Goal: Information Seeking & Learning: Find specific fact

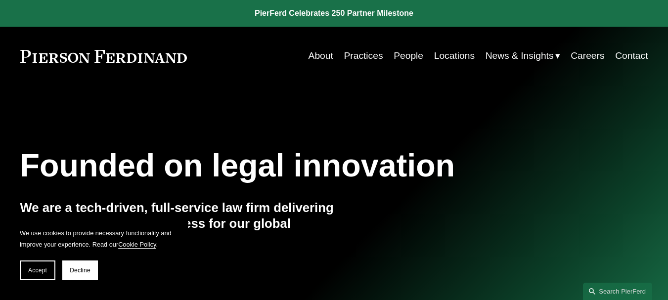
click at [402, 55] on link "People" at bounding box center [408, 55] width 30 height 19
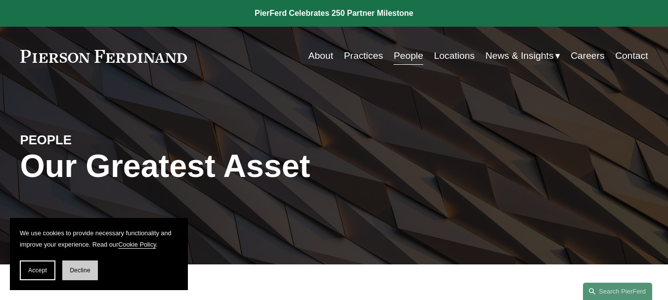
click at [83, 272] on span "Decline" at bounding box center [80, 270] width 21 height 7
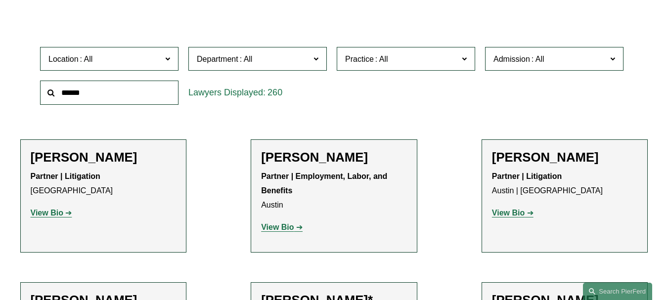
scroll to position [295, 0]
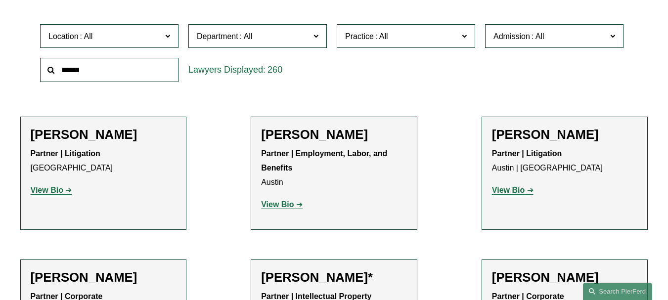
paste input "****"
click at [97, 71] on input "****" at bounding box center [109, 70] width 138 height 24
type input "****"
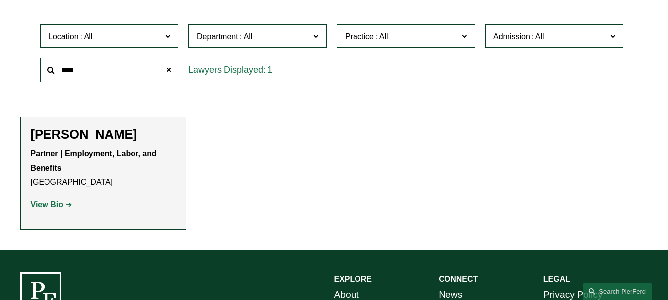
click at [52, 208] on strong "View Bio" at bounding box center [47, 204] width 33 height 8
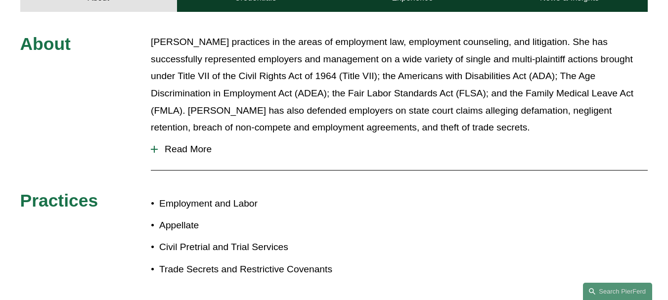
scroll to position [451, 0]
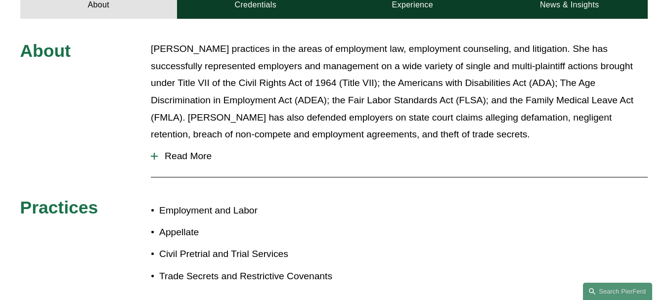
click at [181, 145] on button "Read More" at bounding box center [399, 156] width 497 height 26
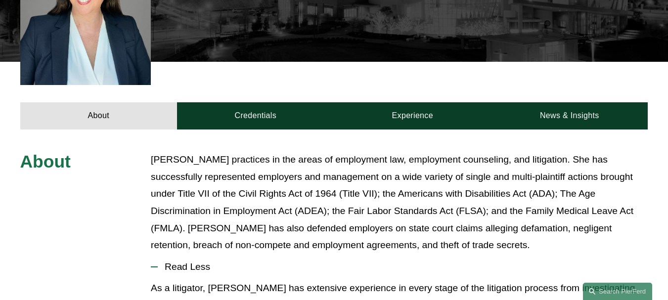
scroll to position [342, 0]
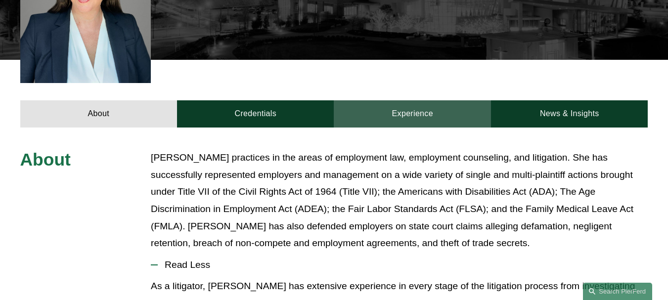
click at [416, 100] on link "Experience" at bounding box center [412, 113] width 157 height 27
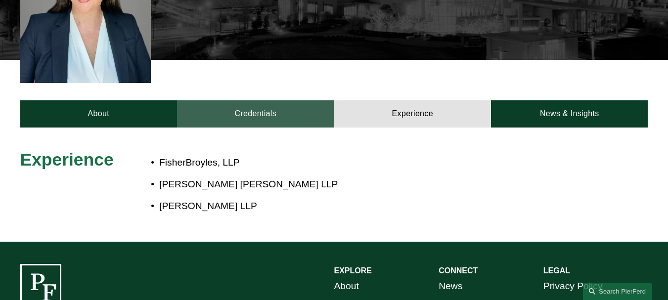
click at [276, 100] on link "Credentials" at bounding box center [255, 113] width 157 height 27
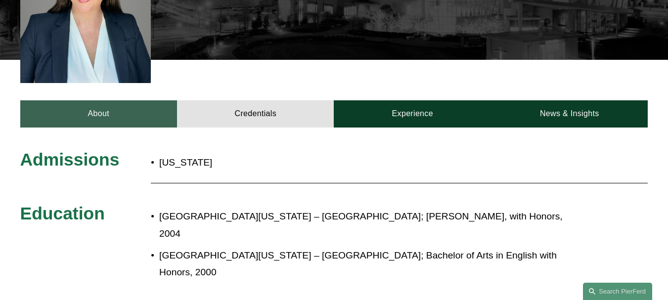
click at [102, 100] on link "About" at bounding box center [98, 113] width 157 height 27
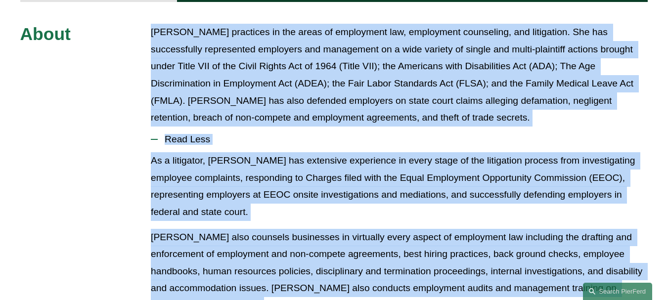
scroll to position [512, 0]
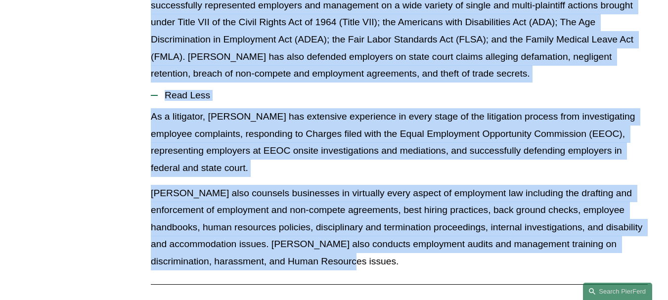
drag, startPoint x: 152, startPoint y: 140, endPoint x: 337, endPoint y: 240, distance: 209.4
click at [337, 240] on div "About Ms. Bass practices in the areas of employment law, employment counseling,…" at bounding box center [334, 189] width 668 height 419
copy div "Ms. Bass practices in the areas of employment law, employment counseling, and l…"
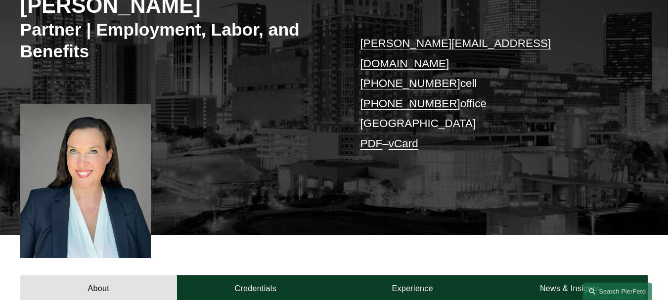
scroll to position [165, 0]
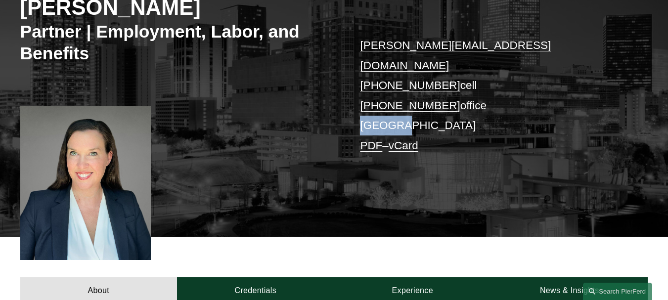
drag, startPoint x: 359, startPoint y: 109, endPoint x: 412, endPoint y: 108, distance: 52.9
click at [412, 108] on div "Sara J. Bass Partner | Employment, Labor, and Benefits sara.bass@pierferd.com +…" at bounding box center [334, 88] width 668 height 297
copy p "[GEOGRAPHIC_DATA]"
